Goal: Transaction & Acquisition: Purchase product/service

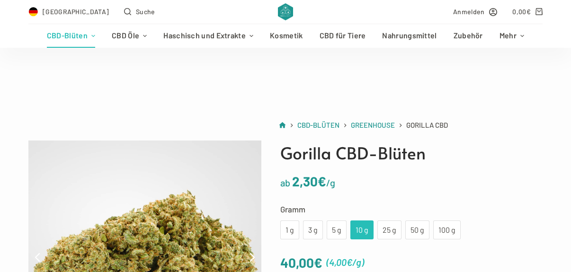
scroll to position [95, 0]
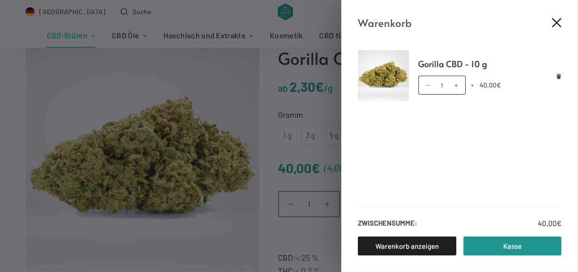
click at [557, 24] on icon "Close cart drawer" at bounding box center [556, 22] width 9 height 9
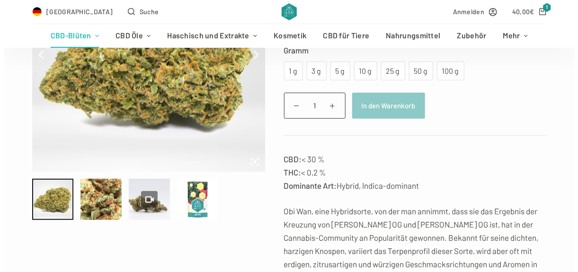
scroll to position [142, 0]
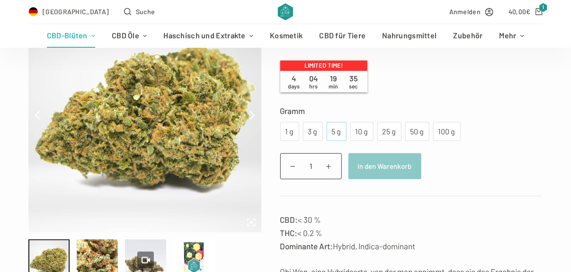
click at [333, 131] on div "5 g" at bounding box center [337, 132] width 9 height 12
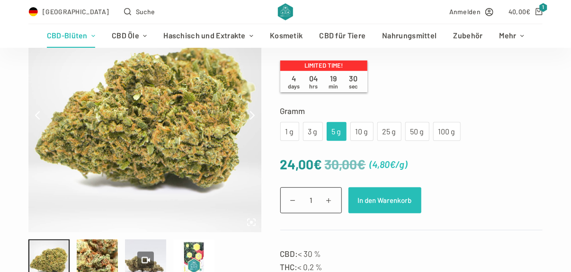
click at [372, 200] on button "In den Warenkorb" at bounding box center [385, 201] width 73 height 26
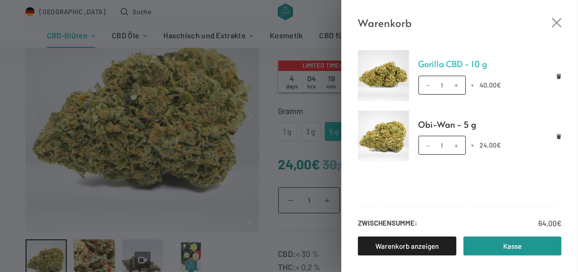
click at [468, 63] on link "Gorilla CBD - 10 g" at bounding box center [491, 64] width 144 height 14
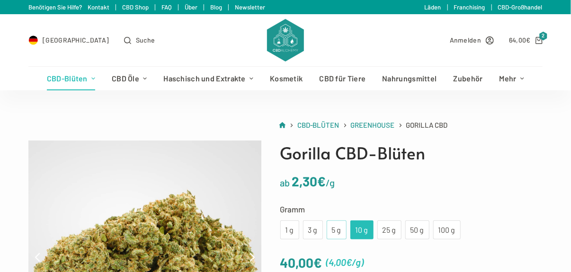
click at [333, 231] on div "5 g" at bounding box center [337, 230] width 9 height 12
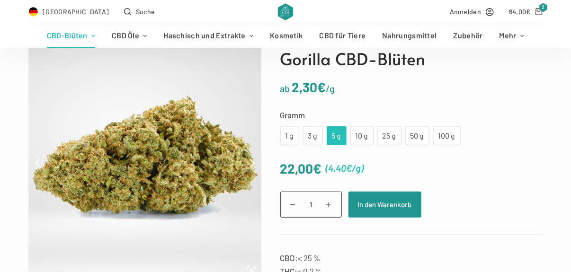
scroll to position [95, 0]
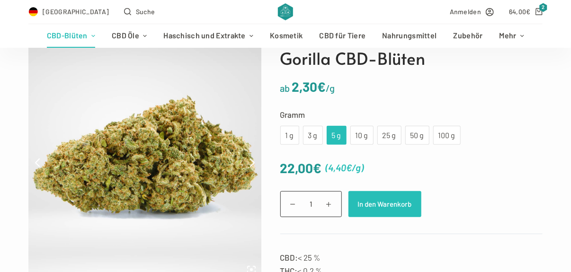
click at [395, 206] on button "In den Warenkorb" at bounding box center [385, 204] width 73 height 26
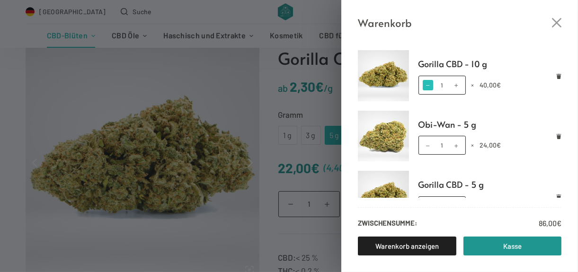
click at [423, 85] on span at bounding box center [428, 85] width 10 height 10
type input "0"
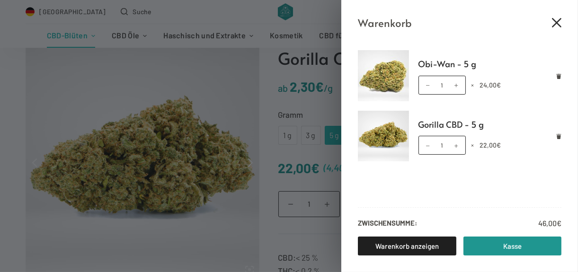
click at [556, 20] on icon "Close cart drawer" at bounding box center [556, 22] width 9 height 9
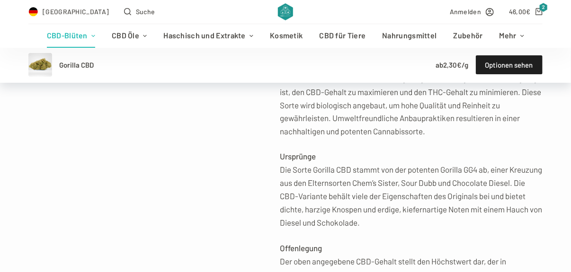
scroll to position [615, 0]
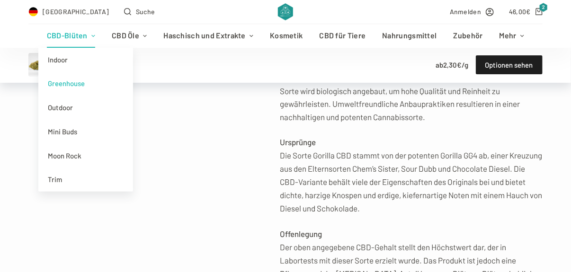
click at [76, 37] on link "CBD-Blüten" at bounding box center [70, 36] width 65 height 24
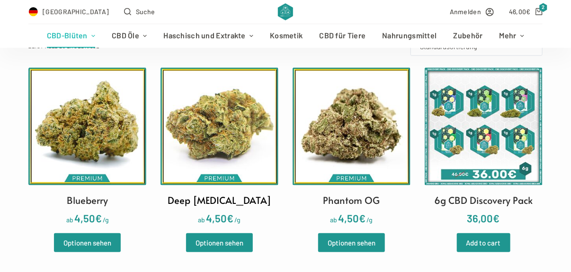
scroll to position [332, 0]
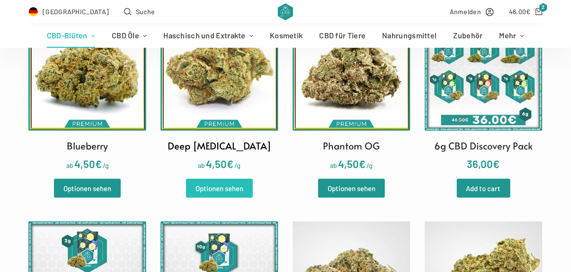
click at [225, 189] on link "Optionen sehen" at bounding box center [219, 188] width 67 height 19
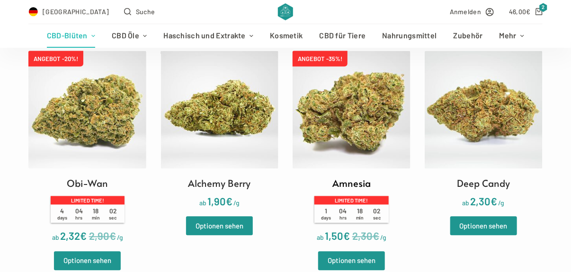
scroll to position [805, 0]
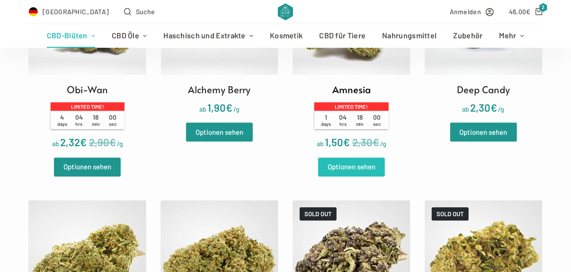
click at [358, 171] on link "Optionen sehen" at bounding box center [351, 167] width 67 height 19
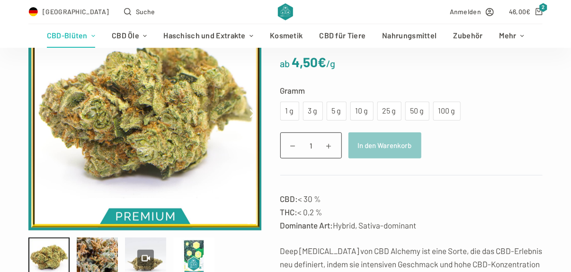
scroll to position [142, 0]
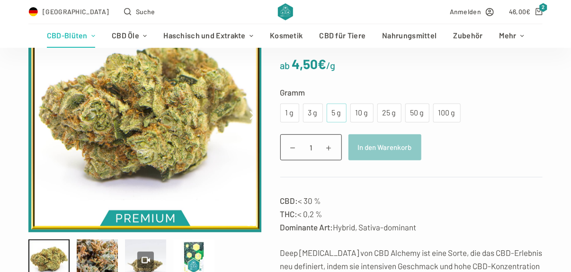
click at [336, 107] on div "5 g" at bounding box center [337, 113] width 9 height 12
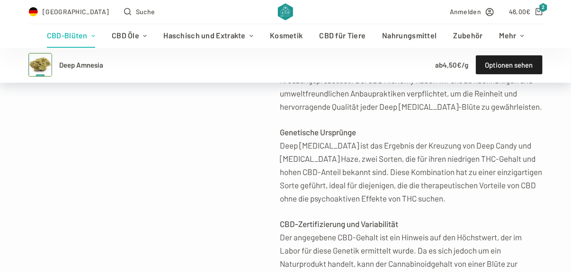
scroll to position [758, 0]
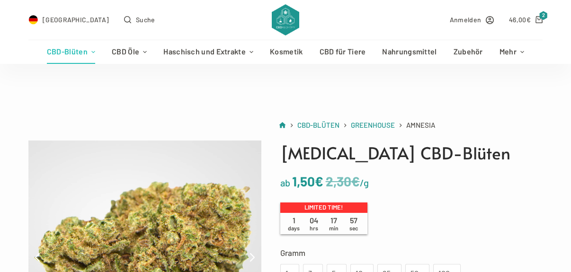
scroll to position [95, 0]
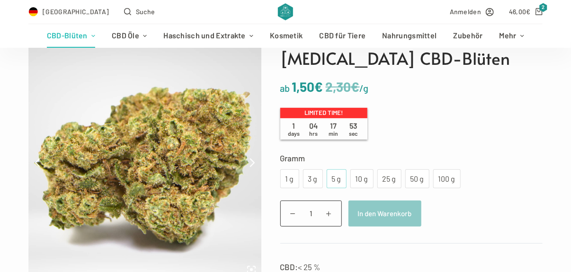
click at [333, 181] on div "5 g" at bounding box center [337, 179] width 9 height 12
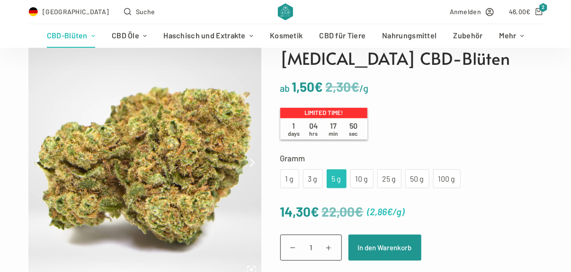
click at [345, 181] on div "1 g 3 g 5 g 10 g 25 g 50 g 100 g" at bounding box center [370, 179] width 180 height 19
click at [356, 180] on div "10 g" at bounding box center [362, 179] width 12 height 12
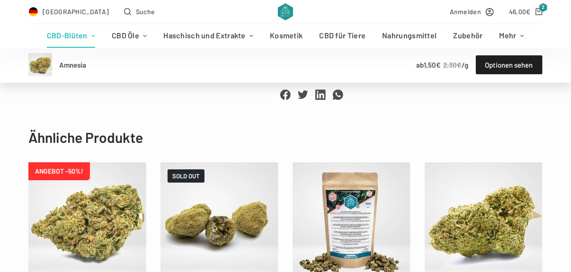
scroll to position [1184, 0]
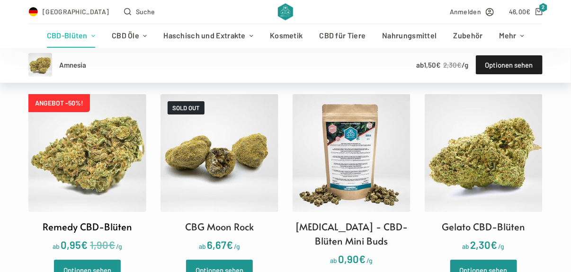
click at [88, 144] on img at bounding box center [87, 153] width 118 height 118
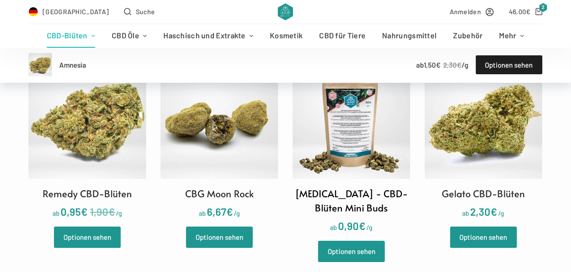
scroll to position [1232, 0]
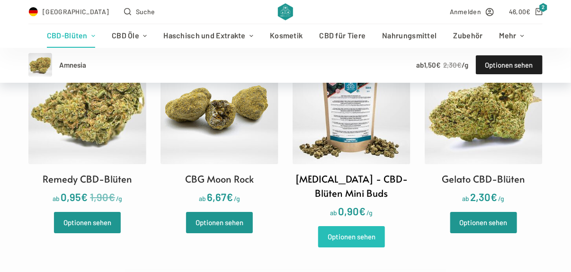
click at [354, 226] on link "Optionen sehen" at bounding box center [351, 236] width 67 height 21
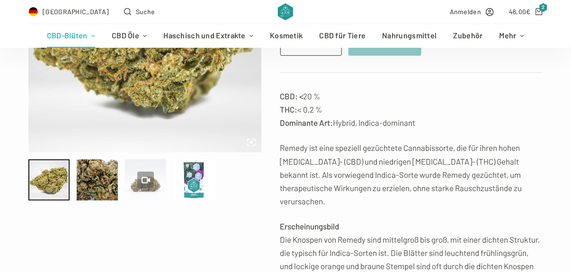
scroll to position [236, 0]
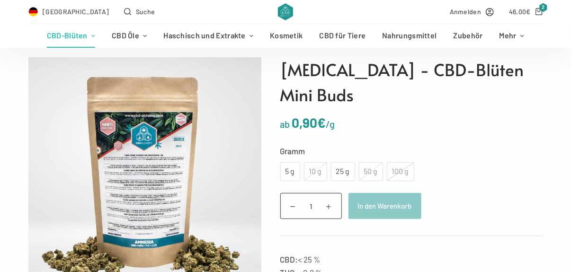
scroll to position [95, 0]
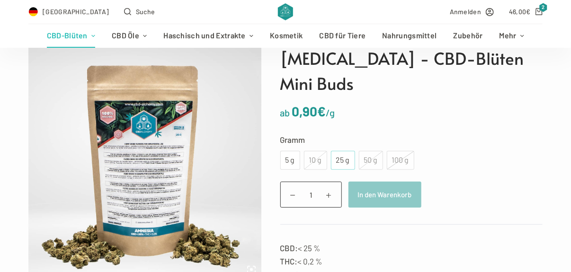
click at [338, 154] on div "25 g" at bounding box center [343, 160] width 13 height 12
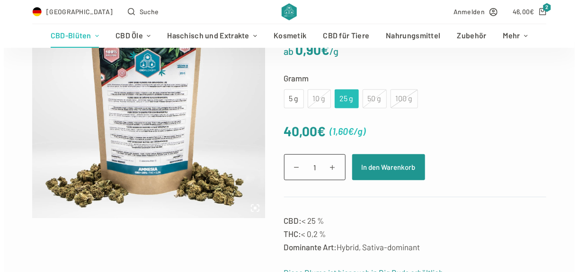
scroll to position [142, 0]
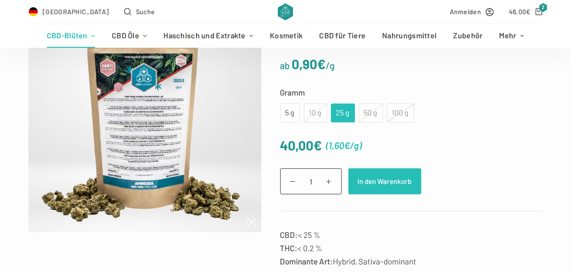
click at [379, 169] on button "In den Warenkorb" at bounding box center [385, 182] width 73 height 26
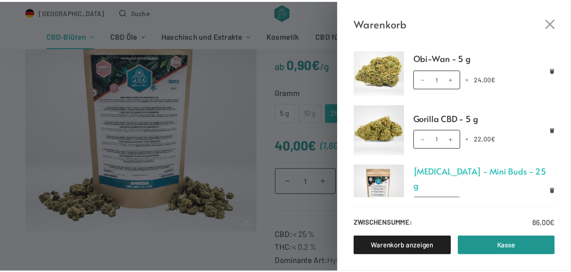
scroll to position [0, 0]
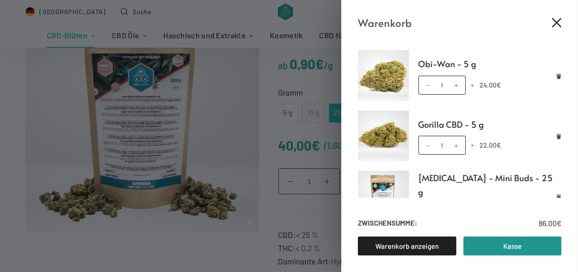
click at [553, 24] on icon "Close cart drawer" at bounding box center [556, 22] width 9 height 9
